Goal: Task Accomplishment & Management: Complete application form

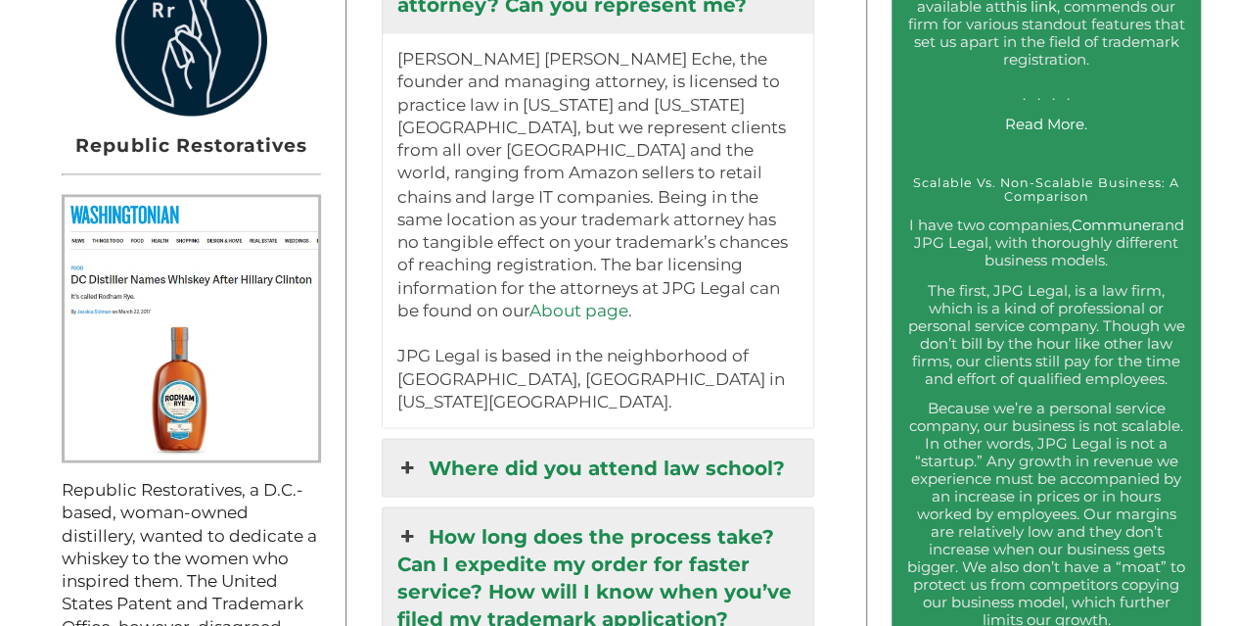
scroll to position [1762, 0]
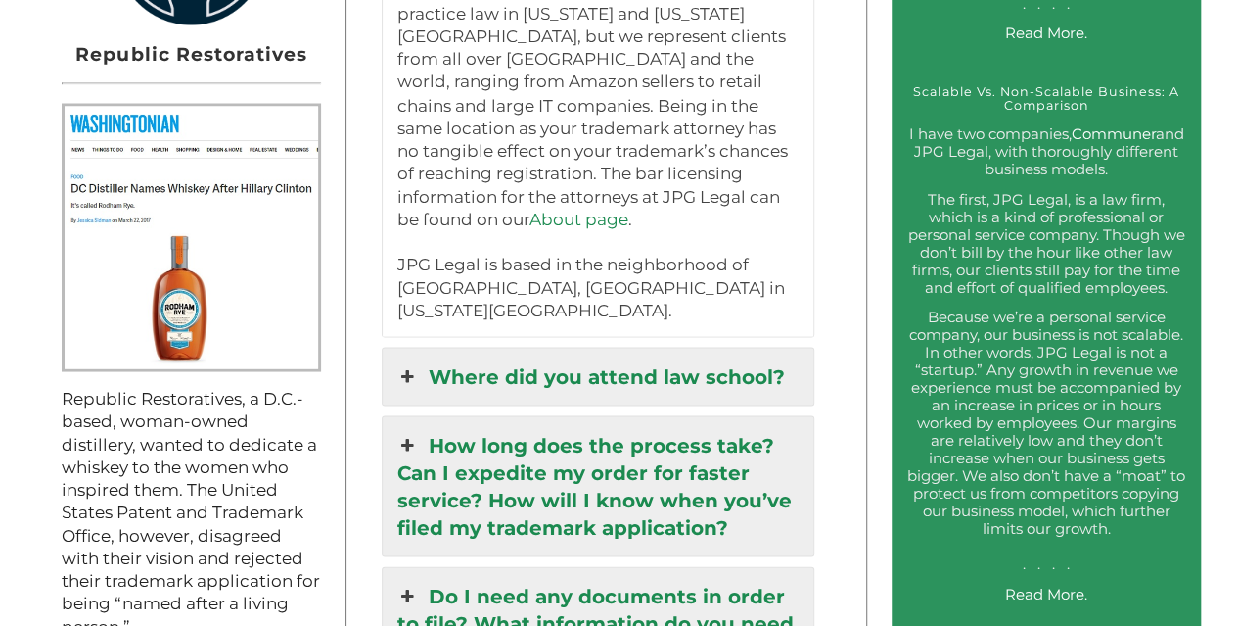
click at [430, 348] on link "Where did you attend law school?" at bounding box center [599, 376] width 432 height 57
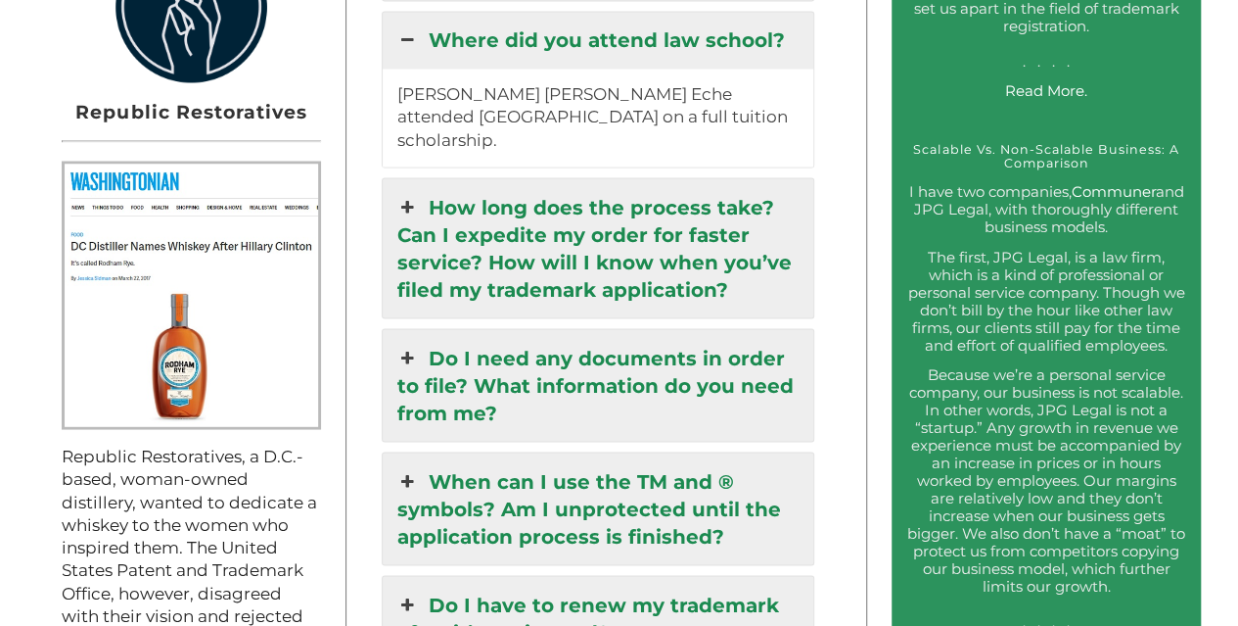
scroll to position [1566, 0]
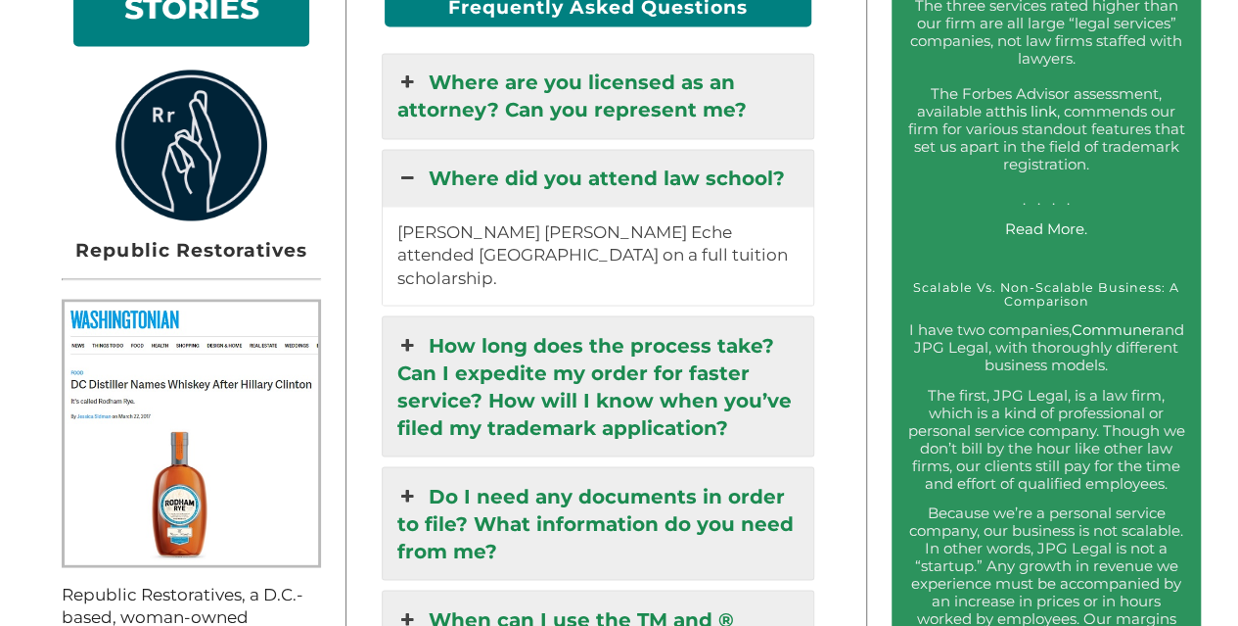
click at [402, 173] on icon at bounding box center [408, 177] width 22 height 27
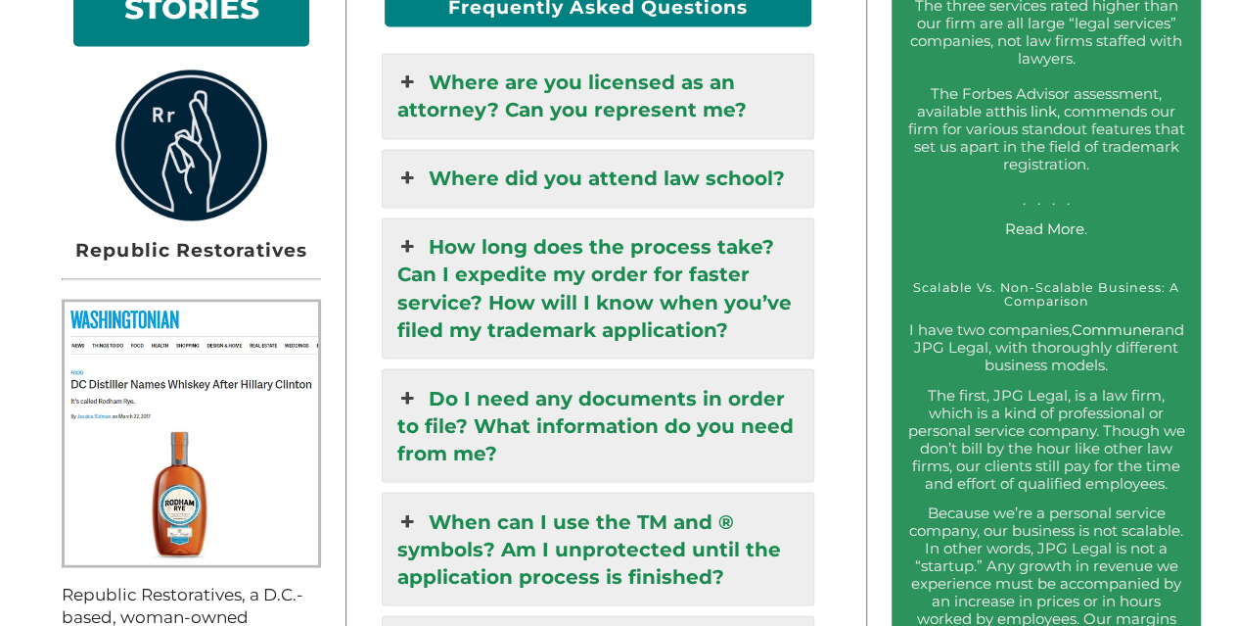
click at [406, 77] on icon at bounding box center [408, 82] width 22 height 27
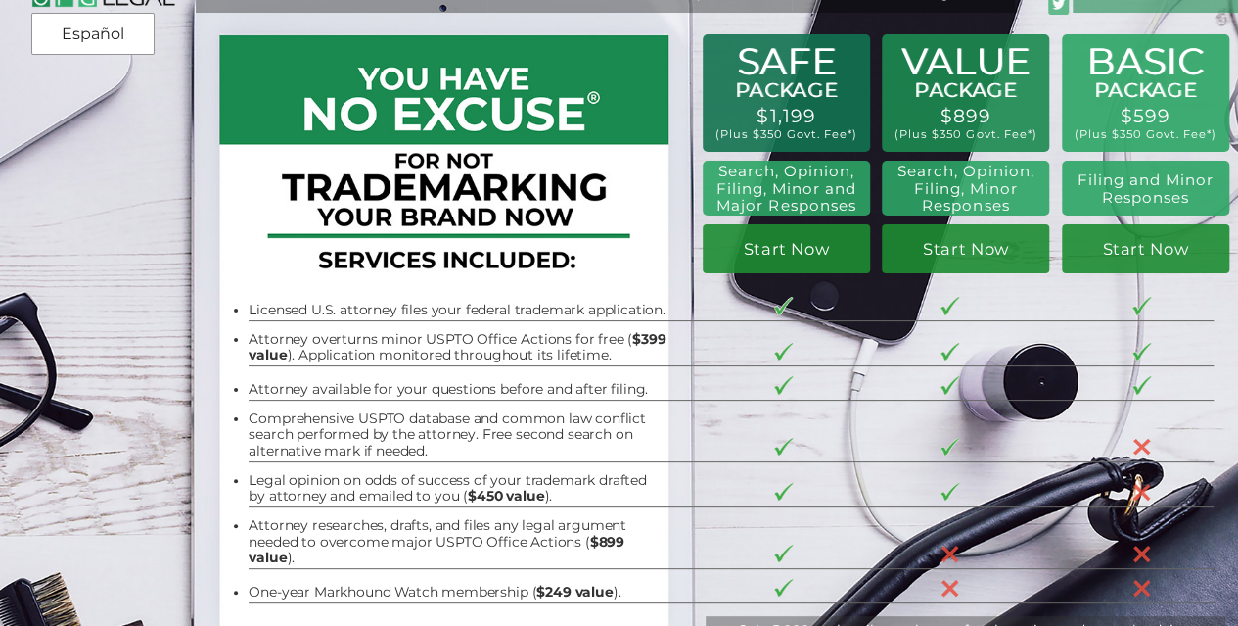
scroll to position [0, 0]
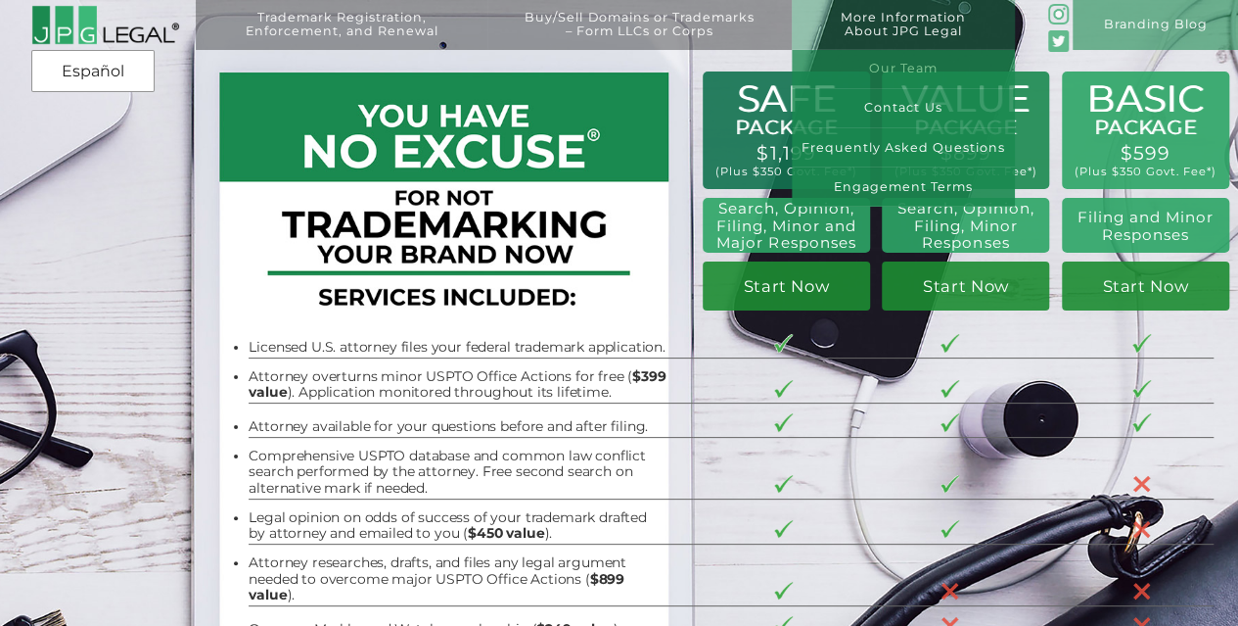
click at [907, 73] on link "Our Team" at bounding box center [903, 69] width 223 height 39
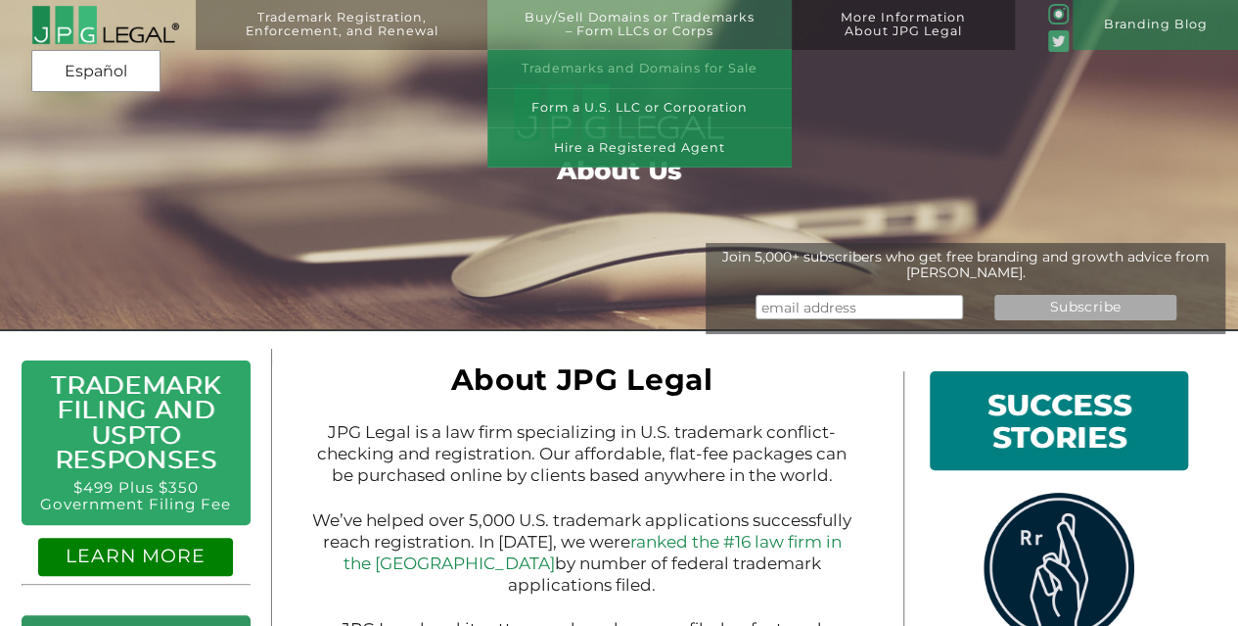
click at [635, 78] on link "Trademarks and Domains for Sale" at bounding box center [639, 69] width 303 height 39
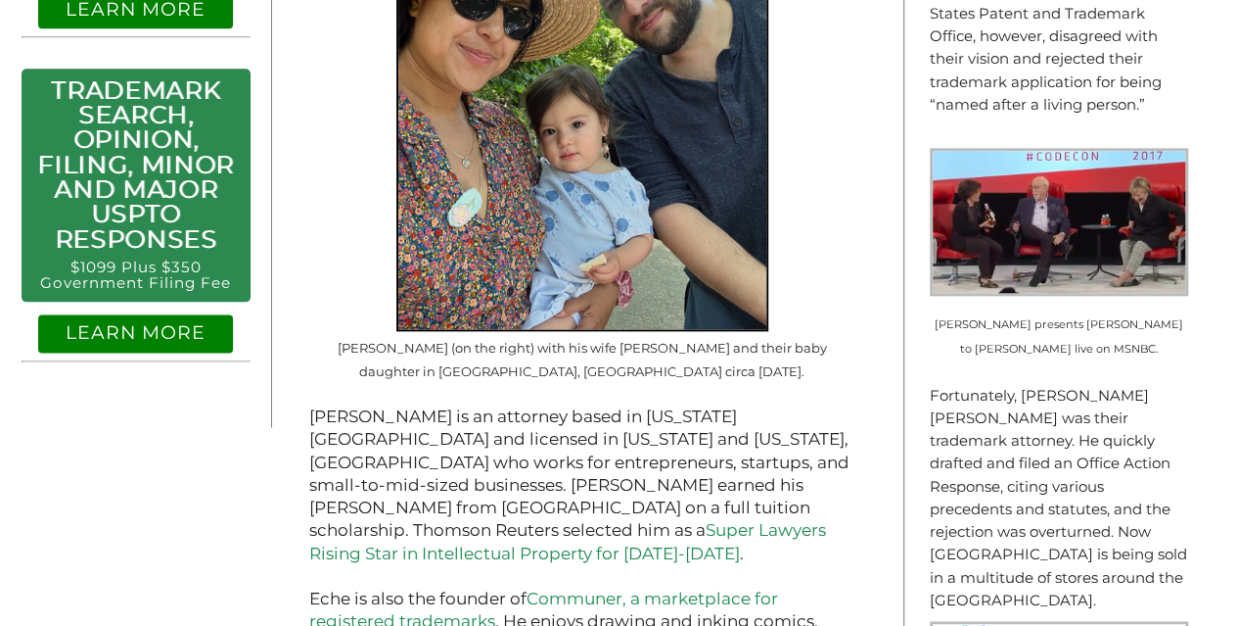
scroll to position [1086, 0]
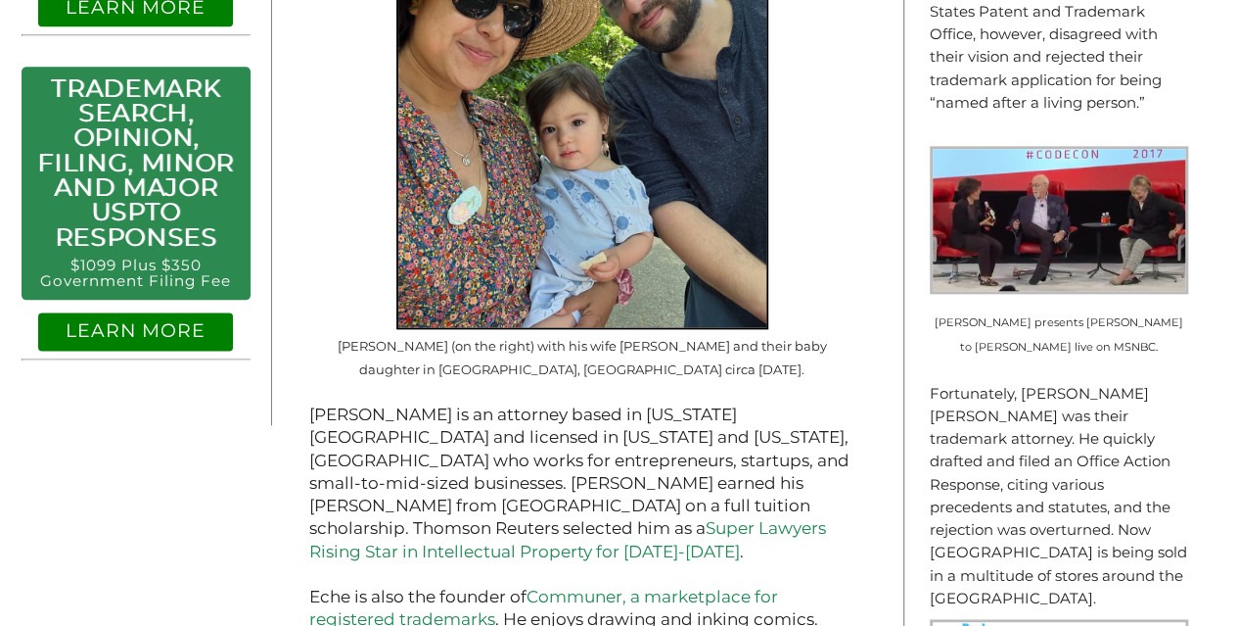
click at [1020, 244] on img at bounding box center [1059, 219] width 259 height 147
click at [976, 271] on img at bounding box center [1059, 219] width 259 height 147
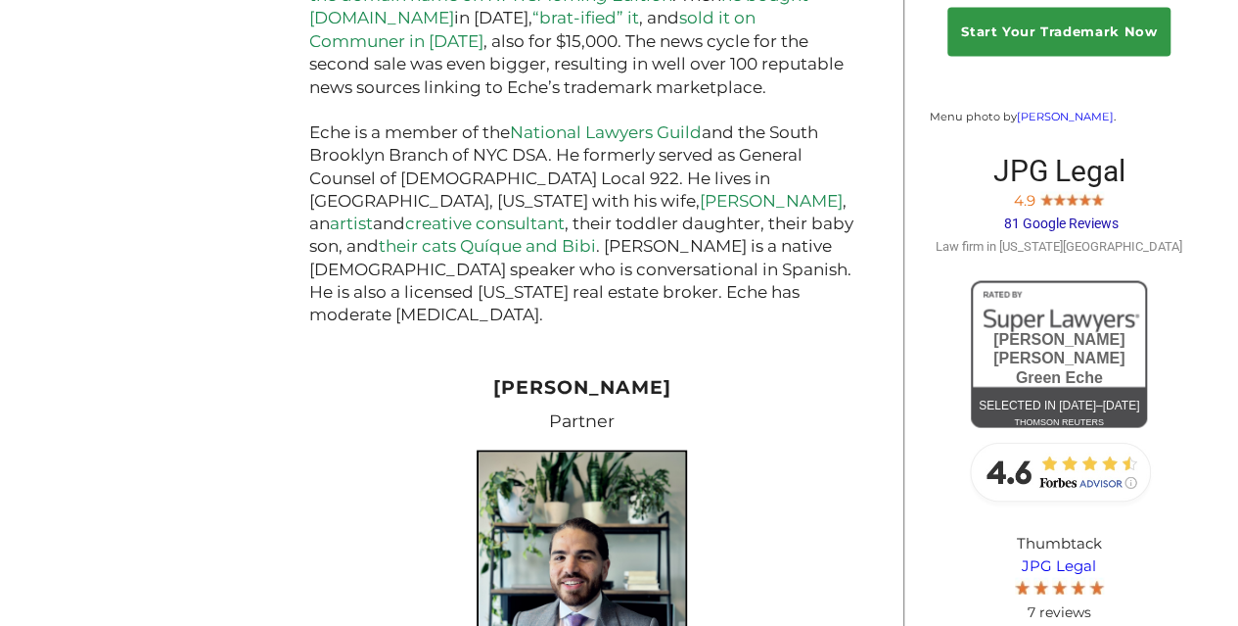
scroll to position [1869, 0]
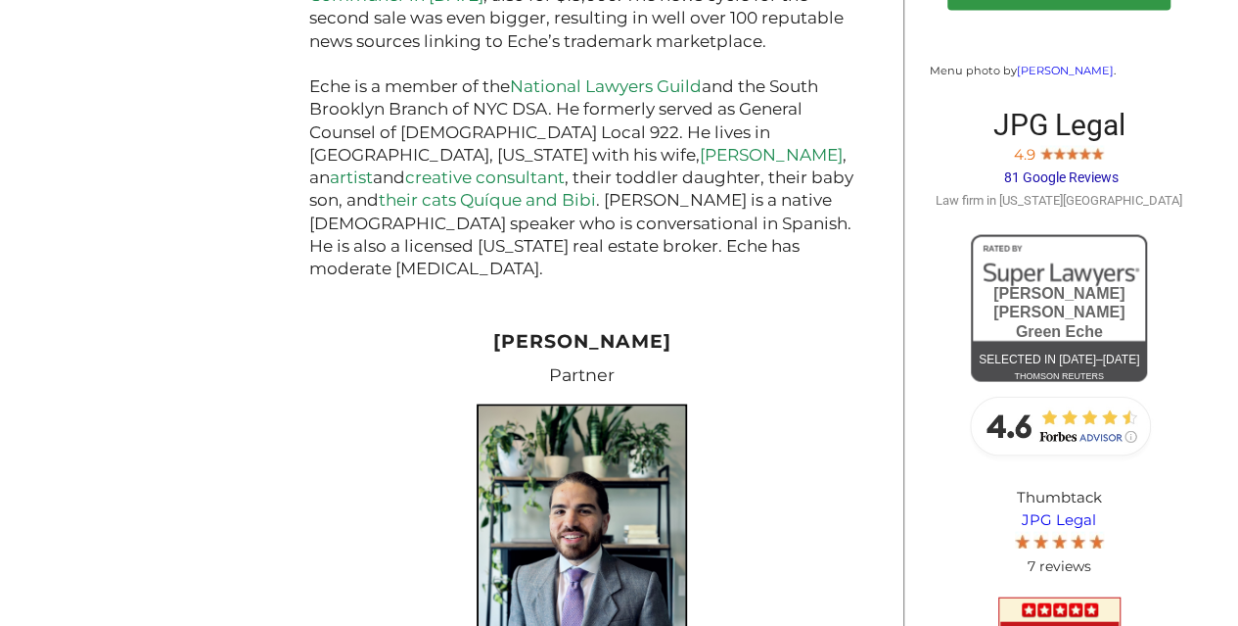
click at [1099, 285] on div "Jeremy Peter Green Eche" at bounding box center [1059, 288] width 176 height 106
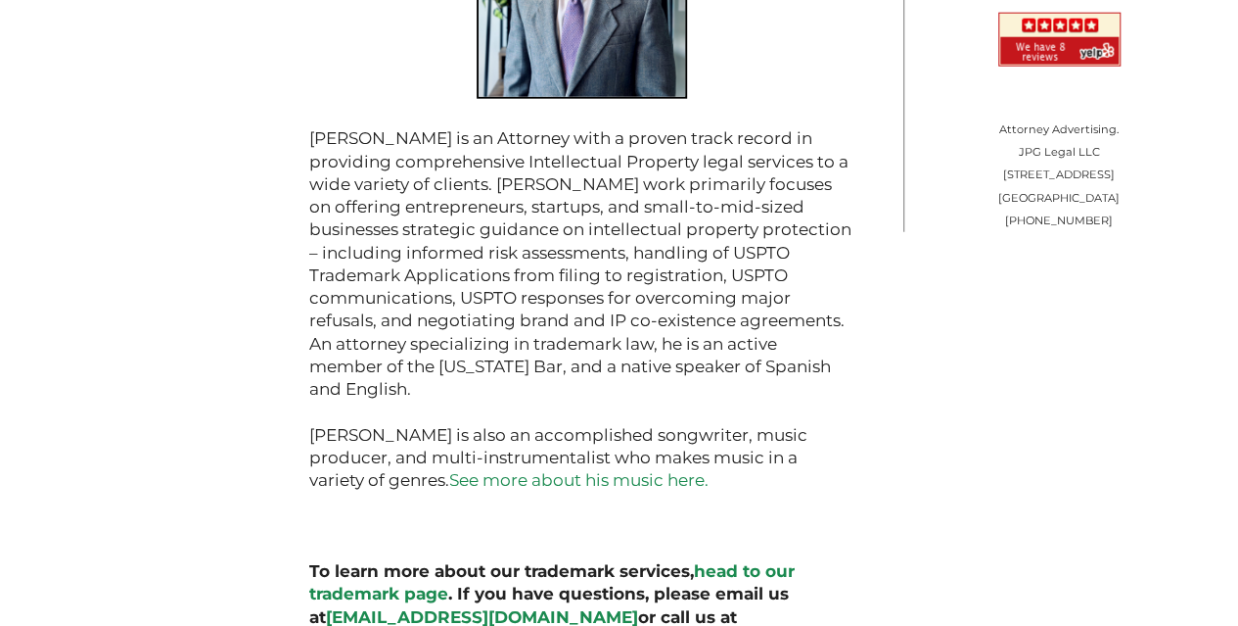
scroll to position [2456, 0]
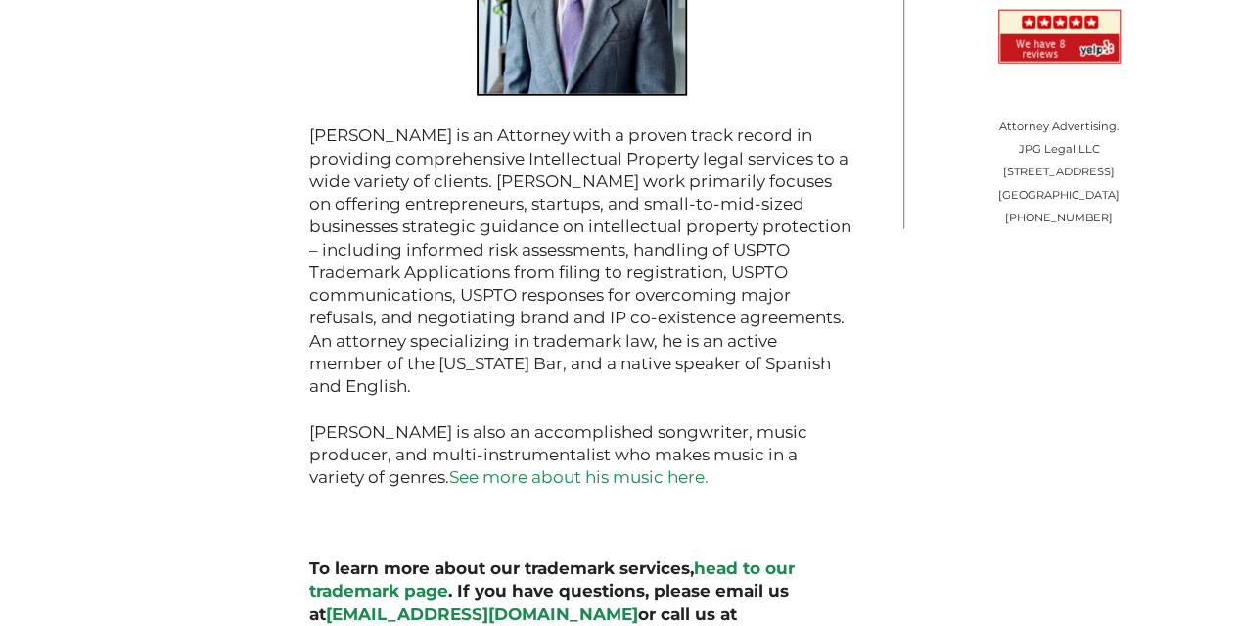
click at [407, 558] on link "head to our trademark page" at bounding box center [552, 579] width 486 height 42
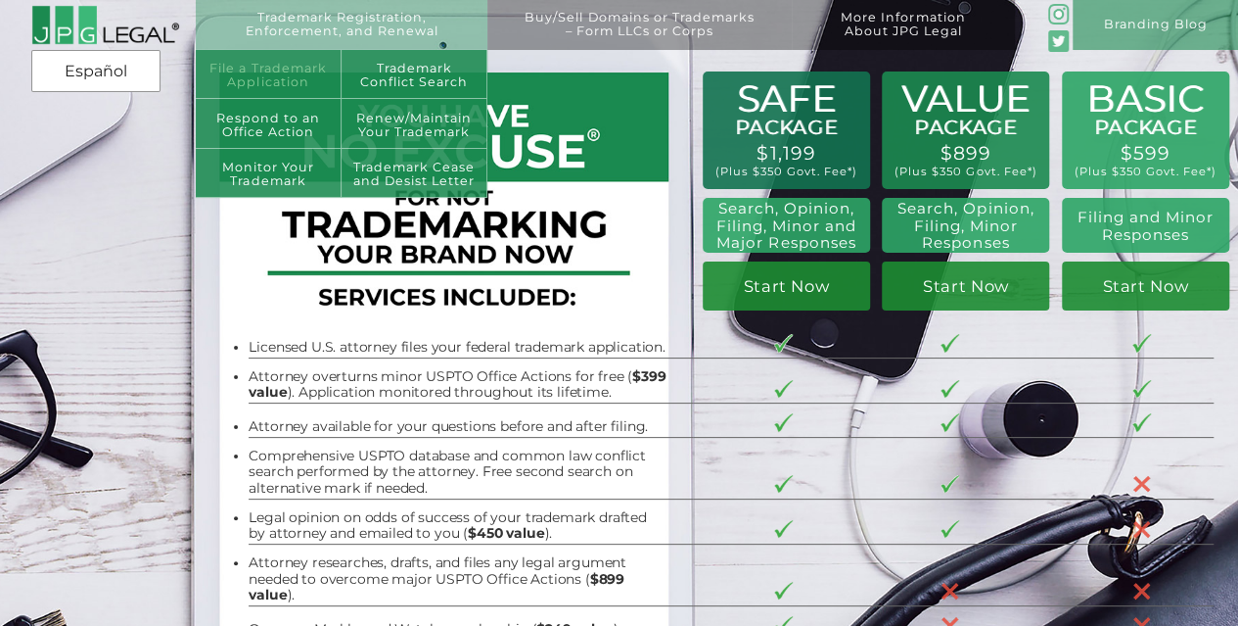
click at [298, 75] on link "File a Trademark Application" at bounding box center [269, 75] width 146 height 50
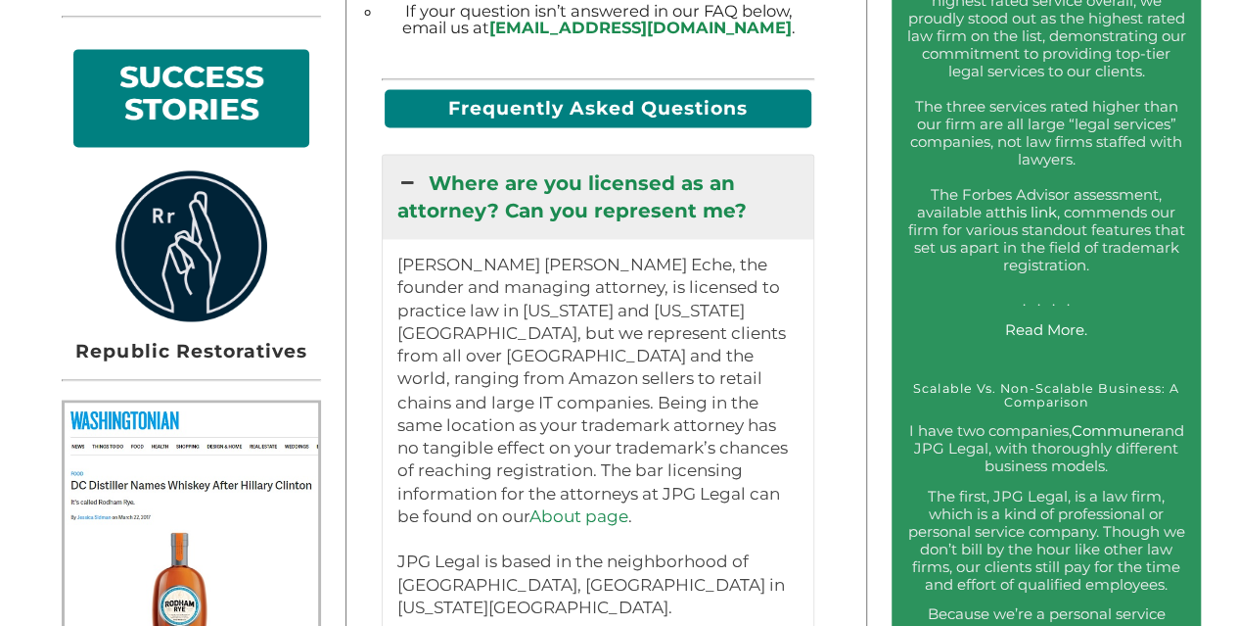
scroll to position [1468, 0]
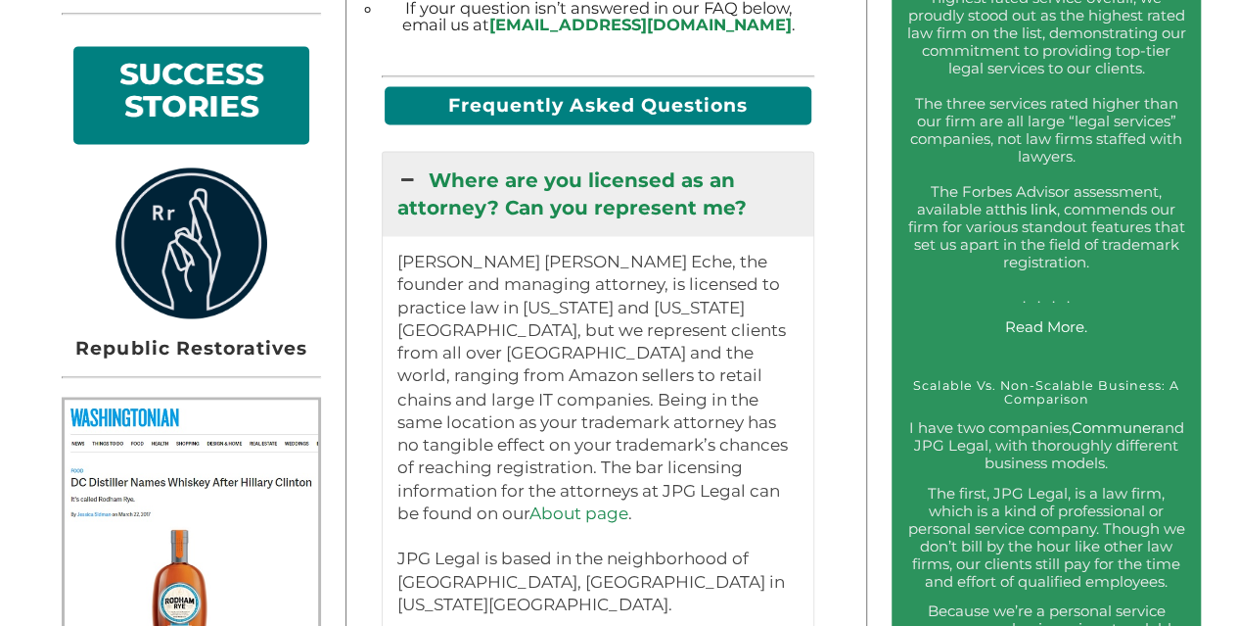
click at [403, 169] on icon at bounding box center [408, 179] width 22 height 27
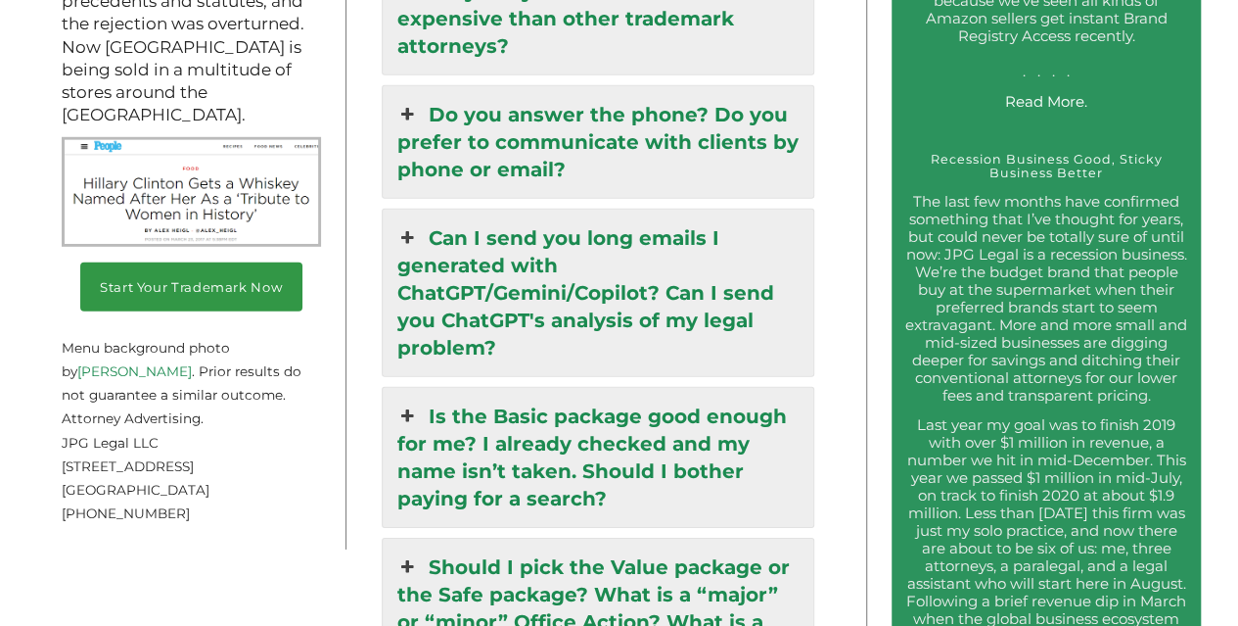
scroll to position [2839, 0]
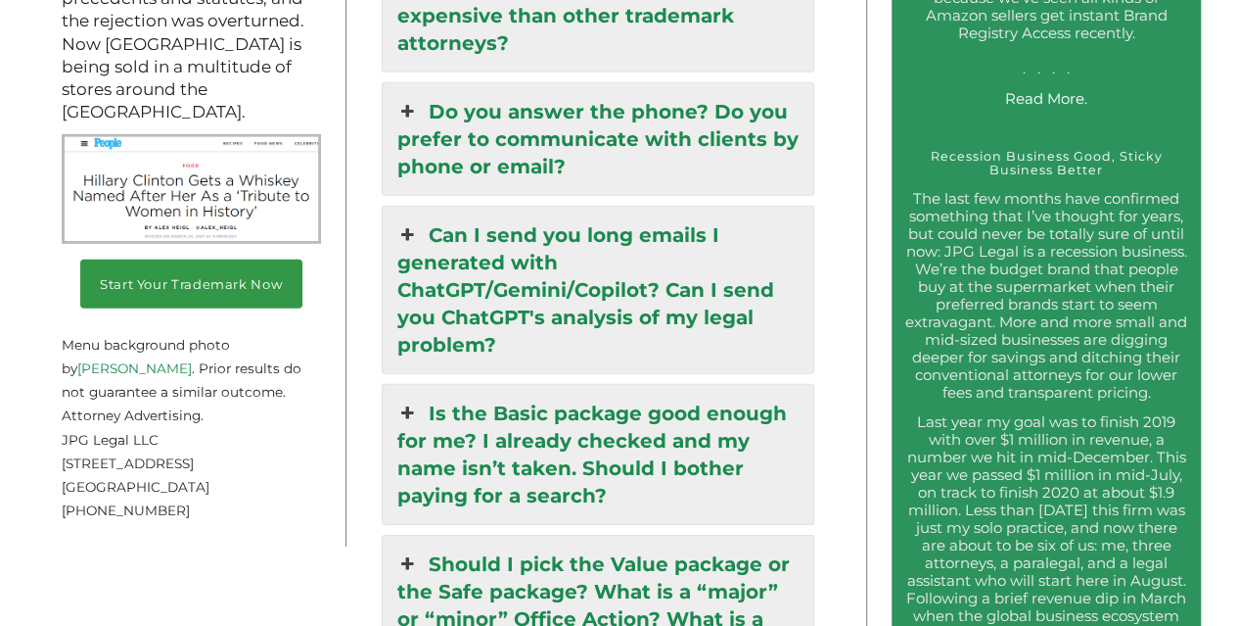
click at [411, 221] on icon at bounding box center [408, 234] width 22 height 27
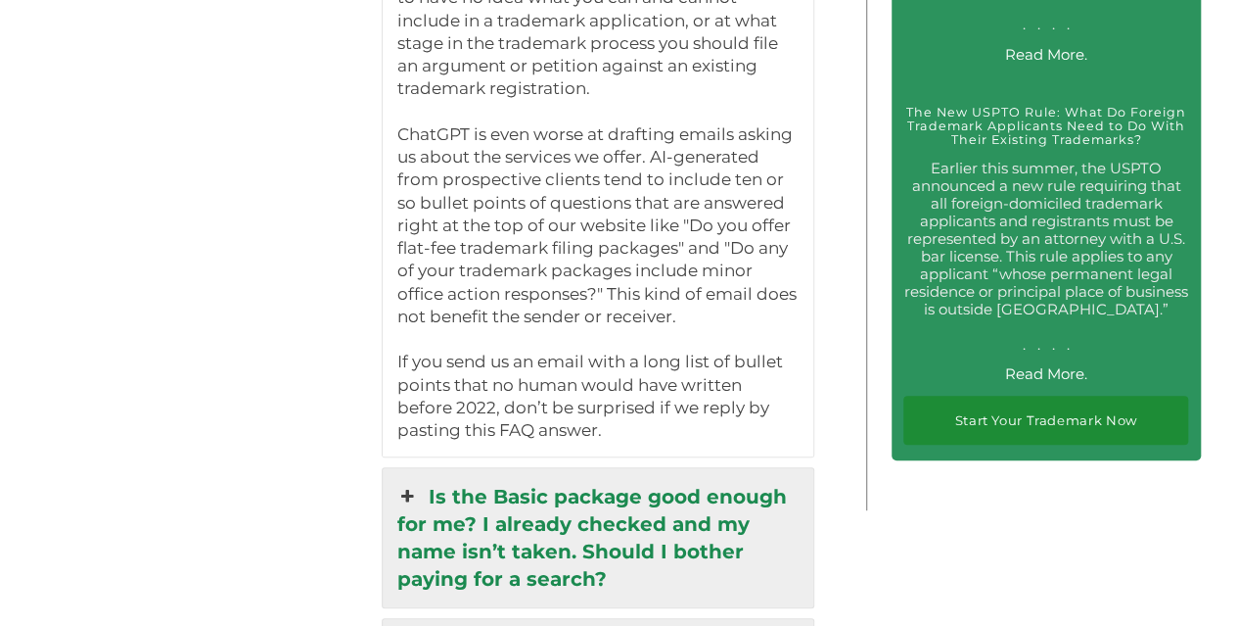
scroll to position [4014, 0]
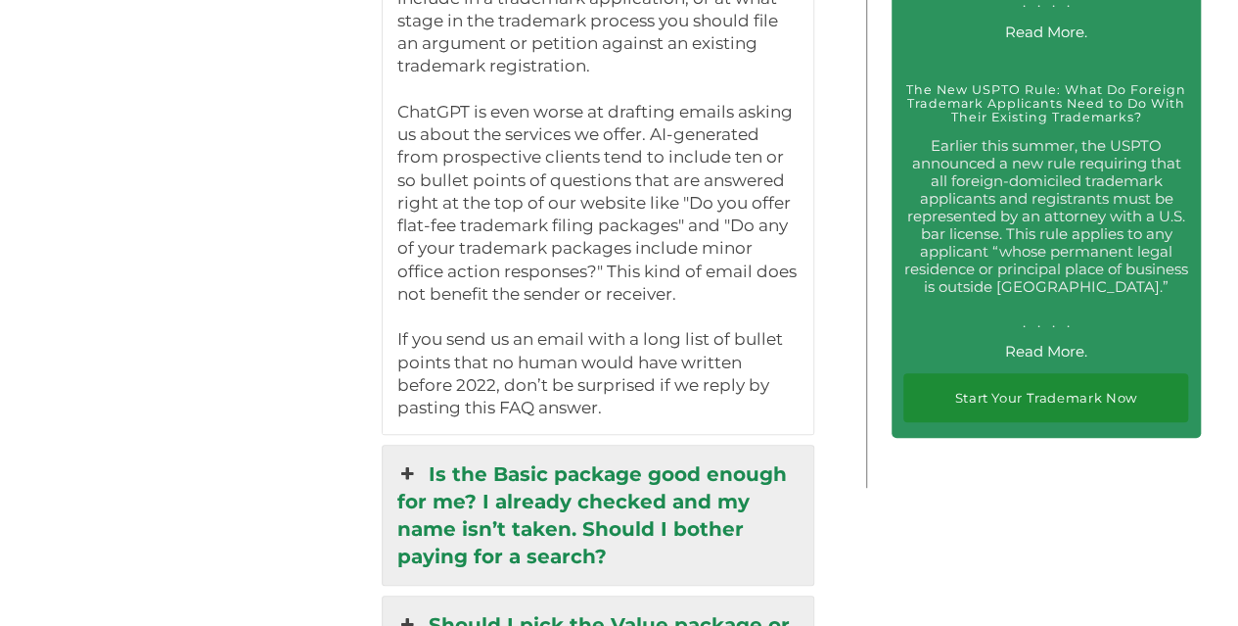
click at [411, 460] on icon at bounding box center [408, 473] width 22 height 27
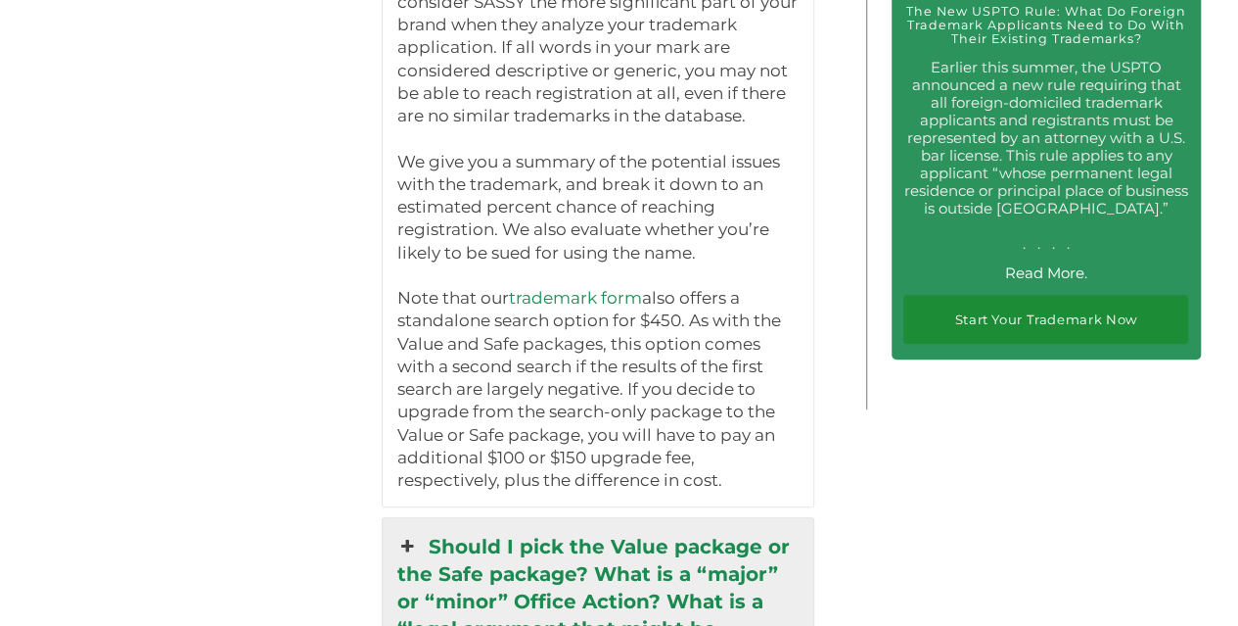
scroll to position [4209, 0]
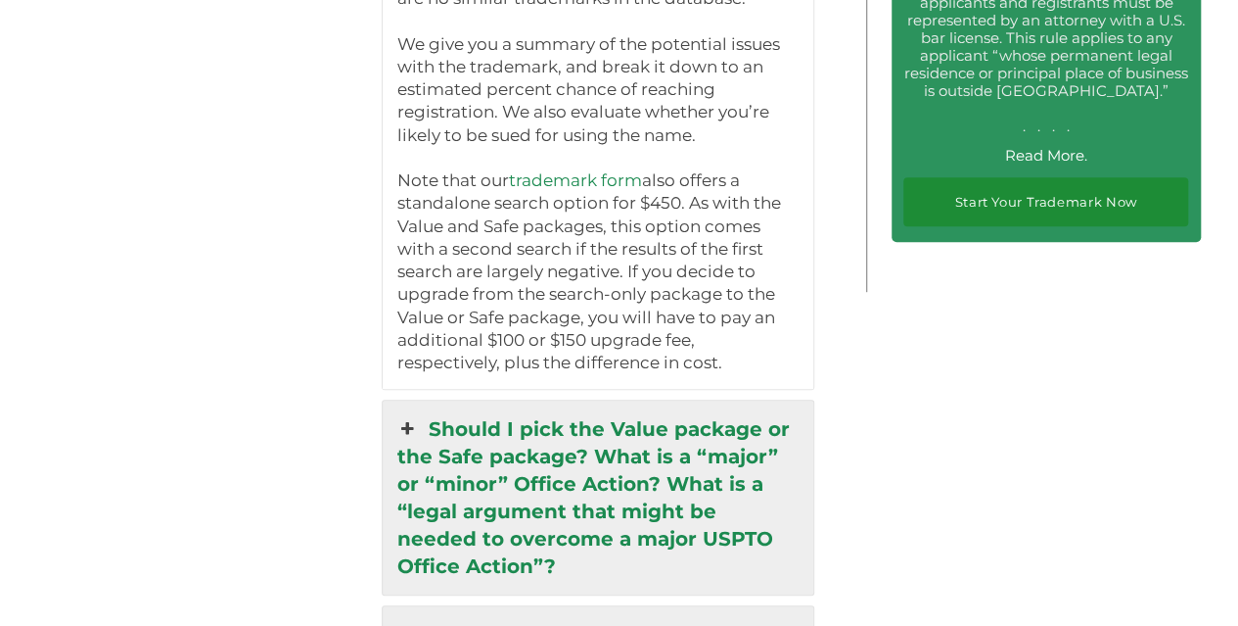
click at [407, 415] on icon at bounding box center [408, 428] width 22 height 27
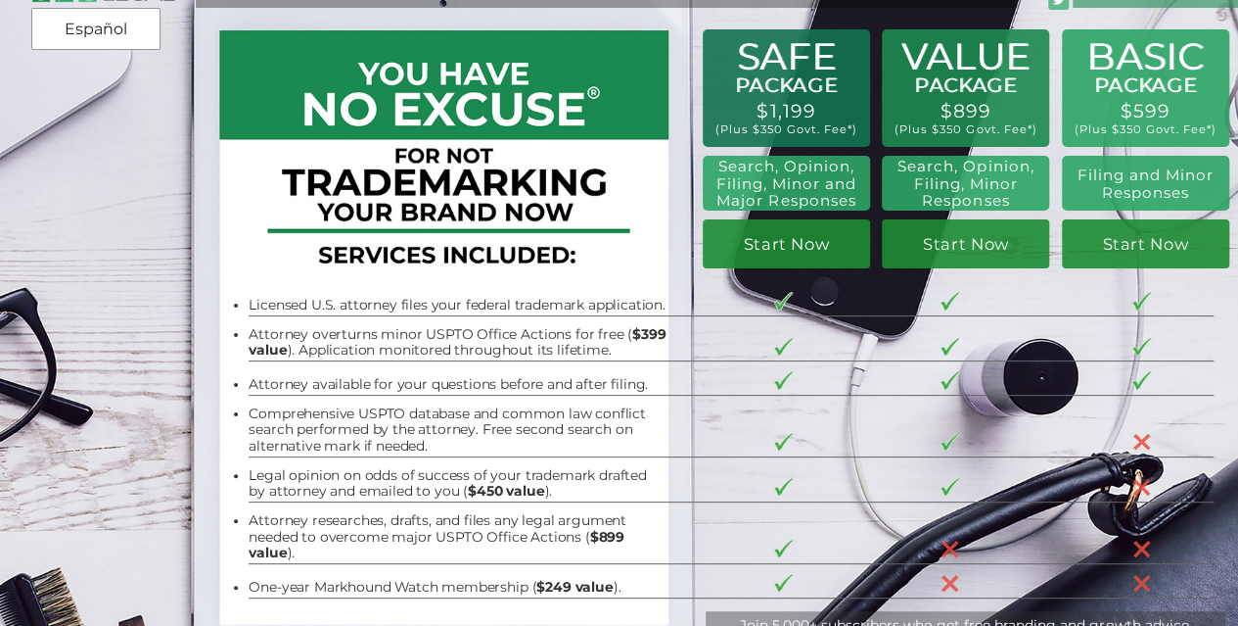
scroll to position [0, 0]
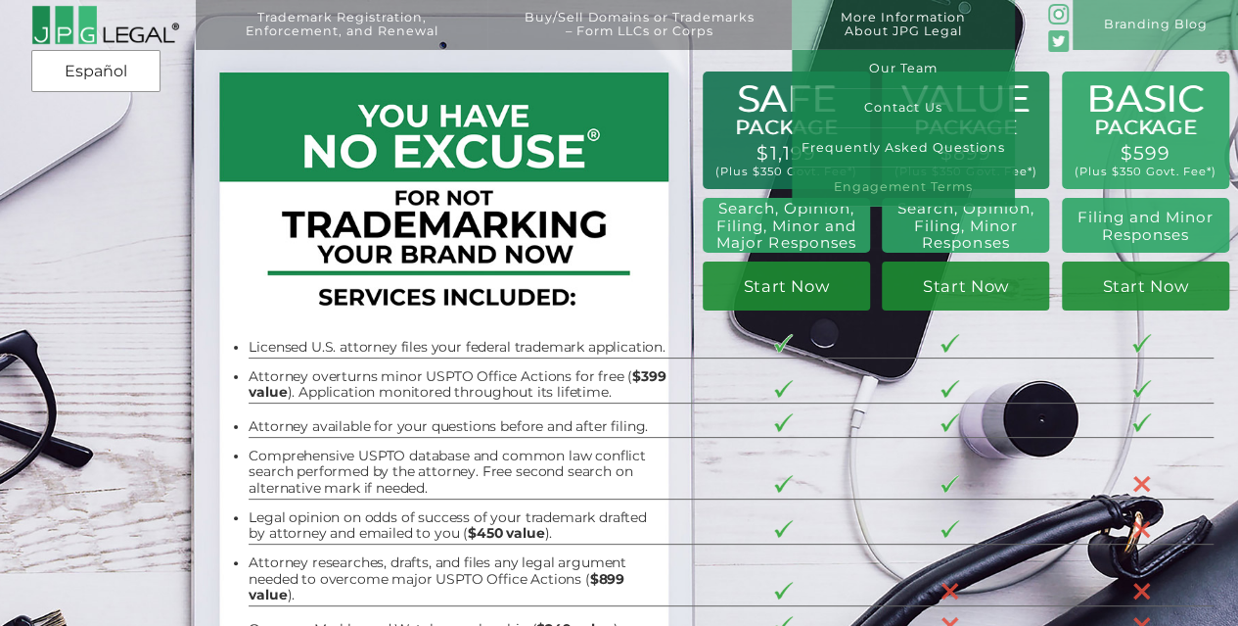
click at [946, 182] on link "Engagement Terms" at bounding box center [903, 186] width 223 height 39
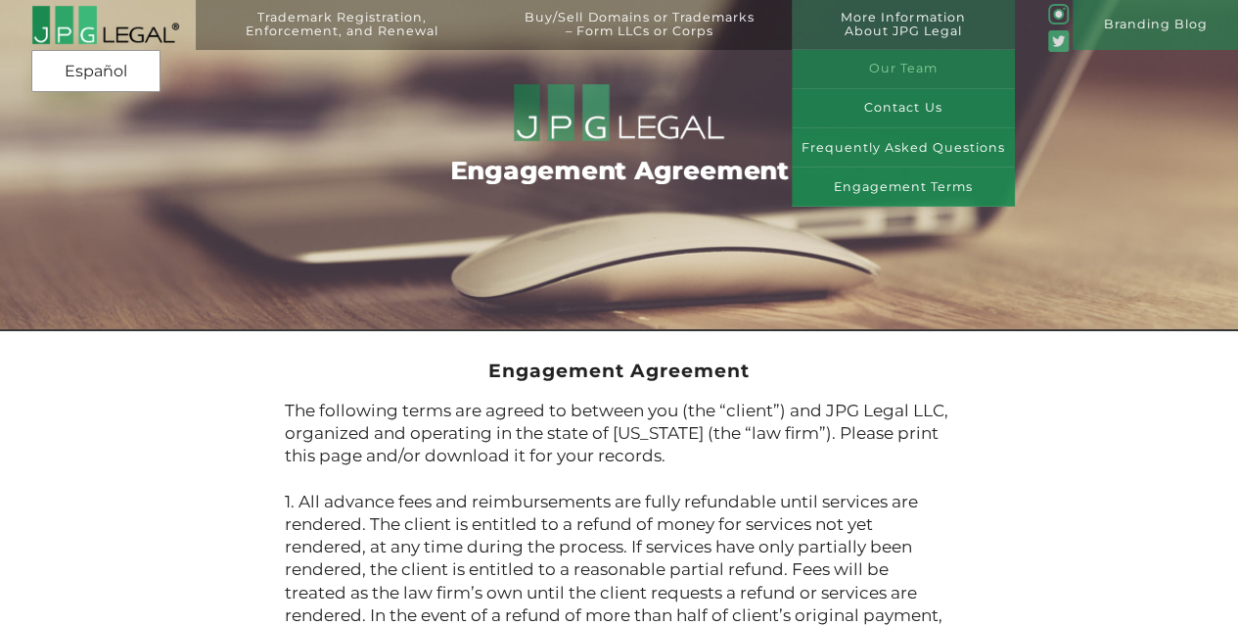
click at [883, 66] on link "Our Team" at bounding box center [903, 69] width 223 height 39
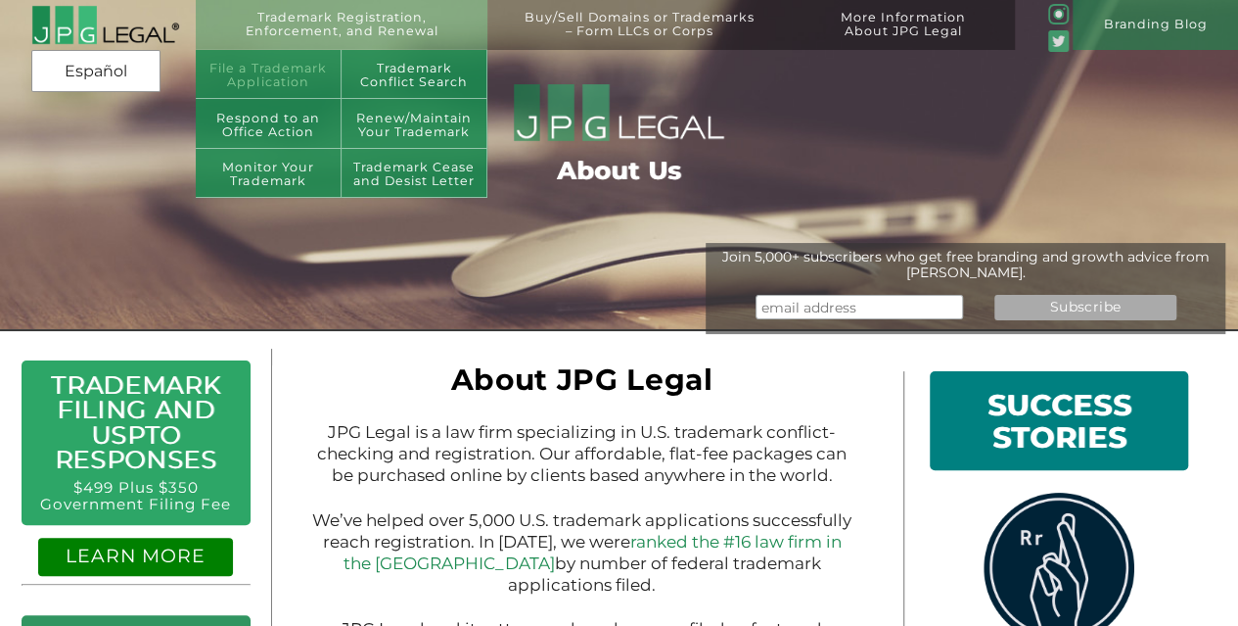
click at [256, 63] on link "File a Trademark Application" at bounding box center [269, 75] width 146 height 50
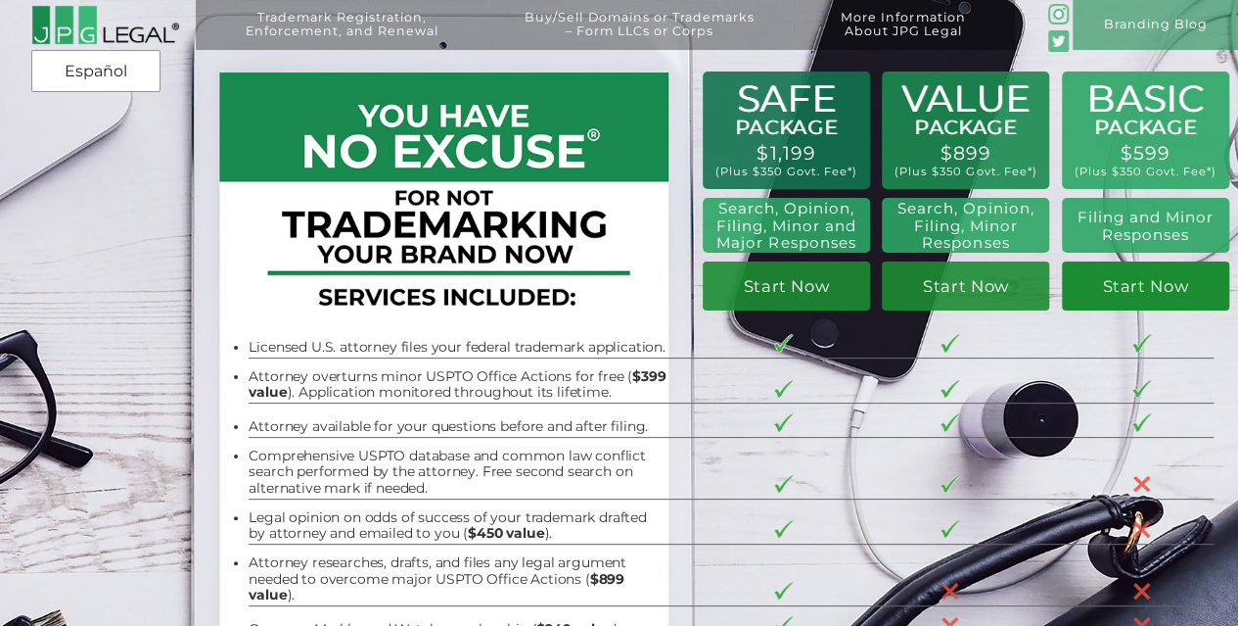
click at [1154, 296] on link "Start Now" at bounding box center [1145, 285] width 167 height 49
